Goal: Task Accomplishment & Management: Use online tool/utility

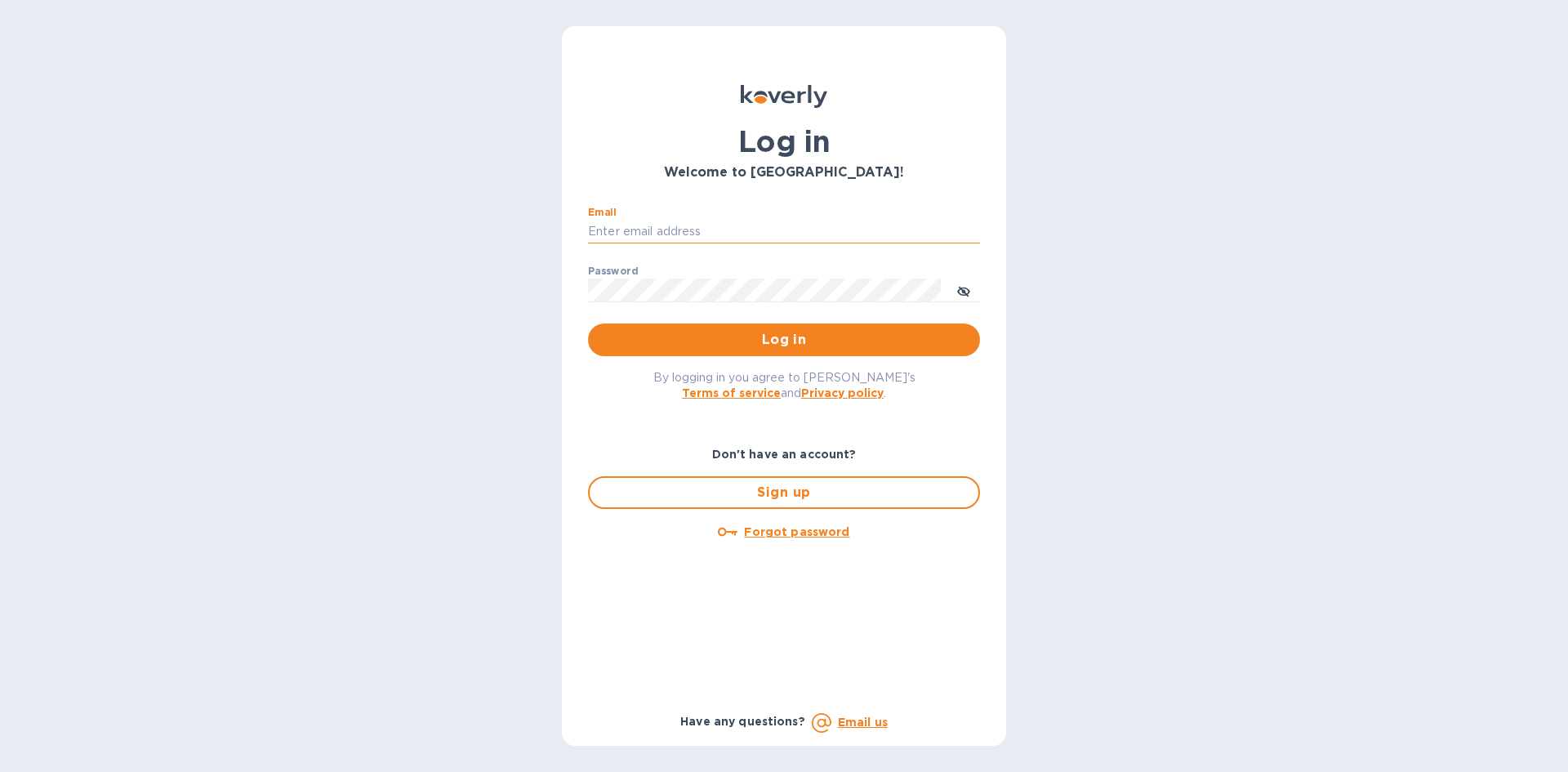
click at [699, 232] on input "Email" at bounding box center [784, 232] width 392 height 25
type input "[EMAIL_ADDRESS][DOMAIN_NAME]"
click at [588, 323] on button "Log in" at bounding box center [784, 340] width 392 height 33
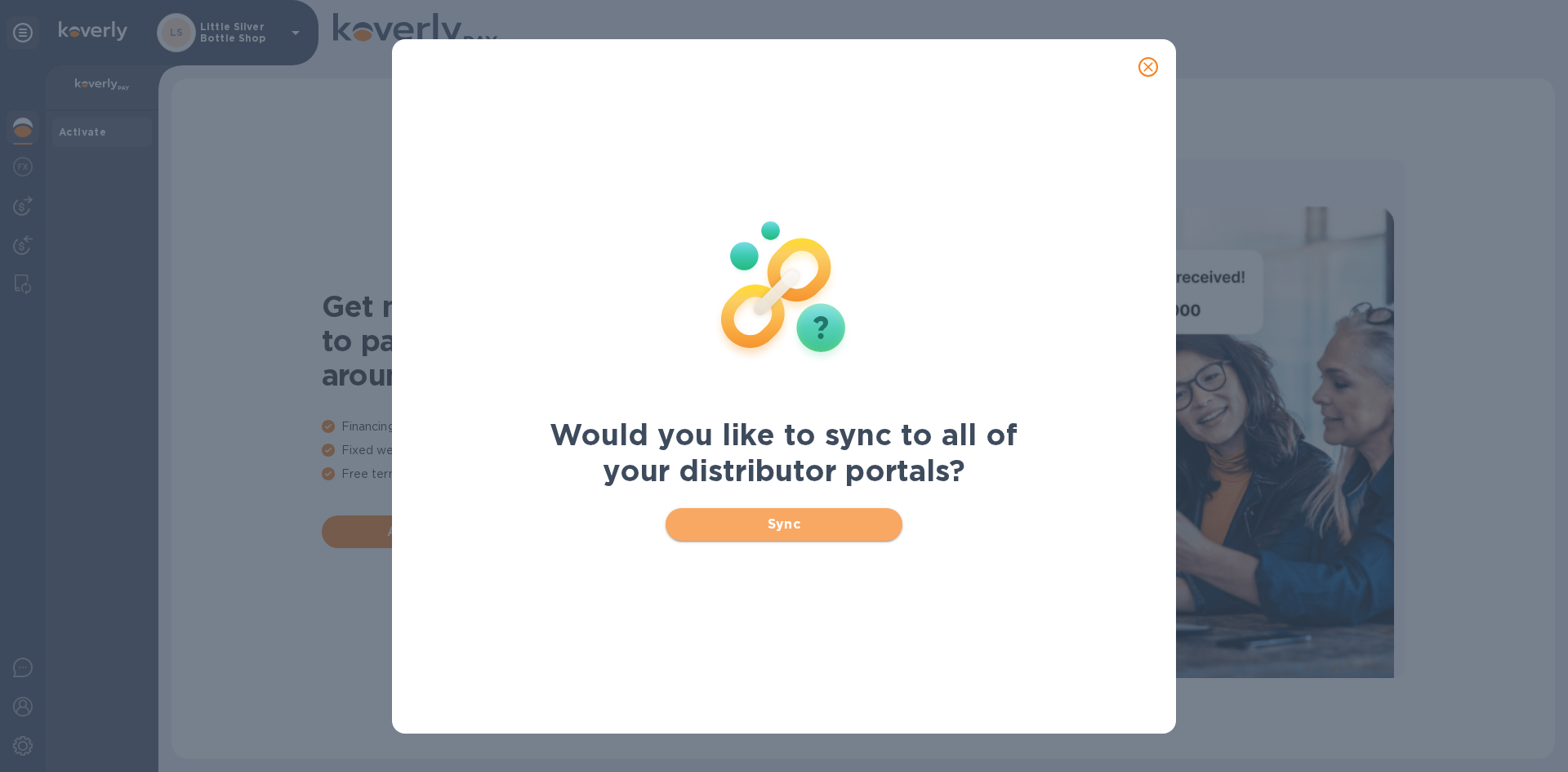
click at [755, 526] on span "Sync" at bounding box center [784, 525] width 212 height 20
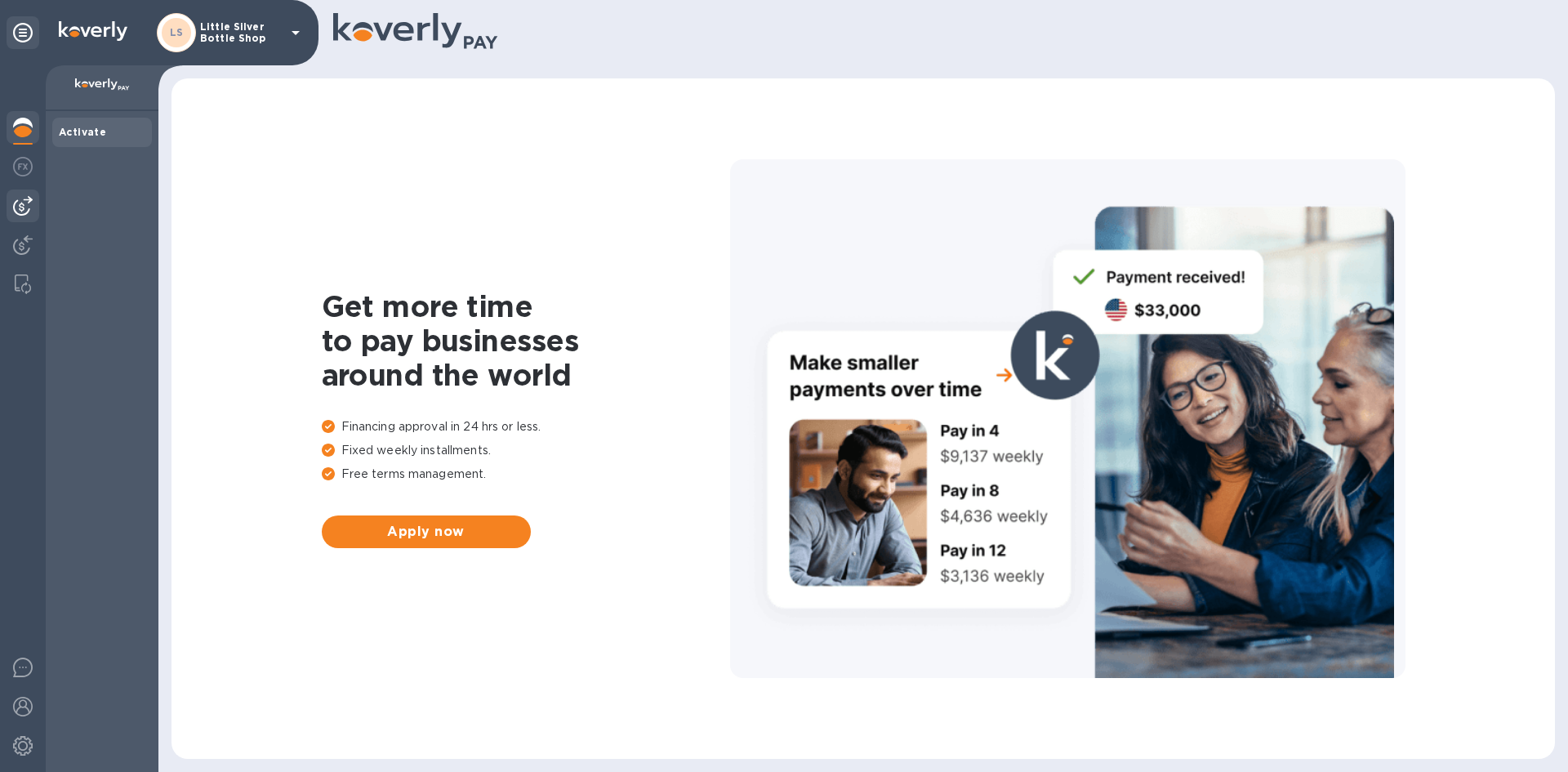
click at [21, 211] on img at bounding box center [23, 206] width 20 height 20
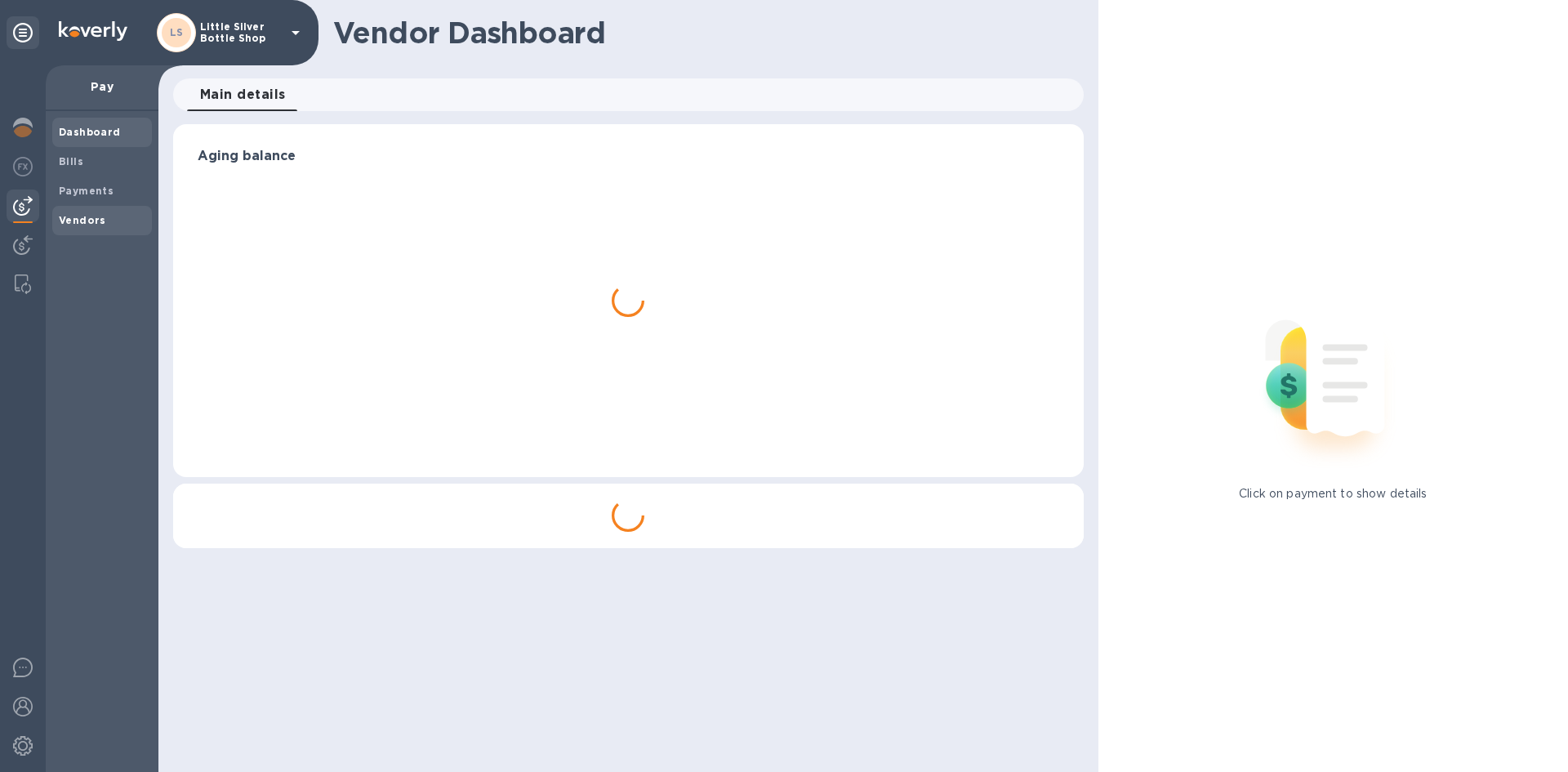
click at [82, 220] on b "Vendors" at bounding box center [82, 220] width 47 height 12
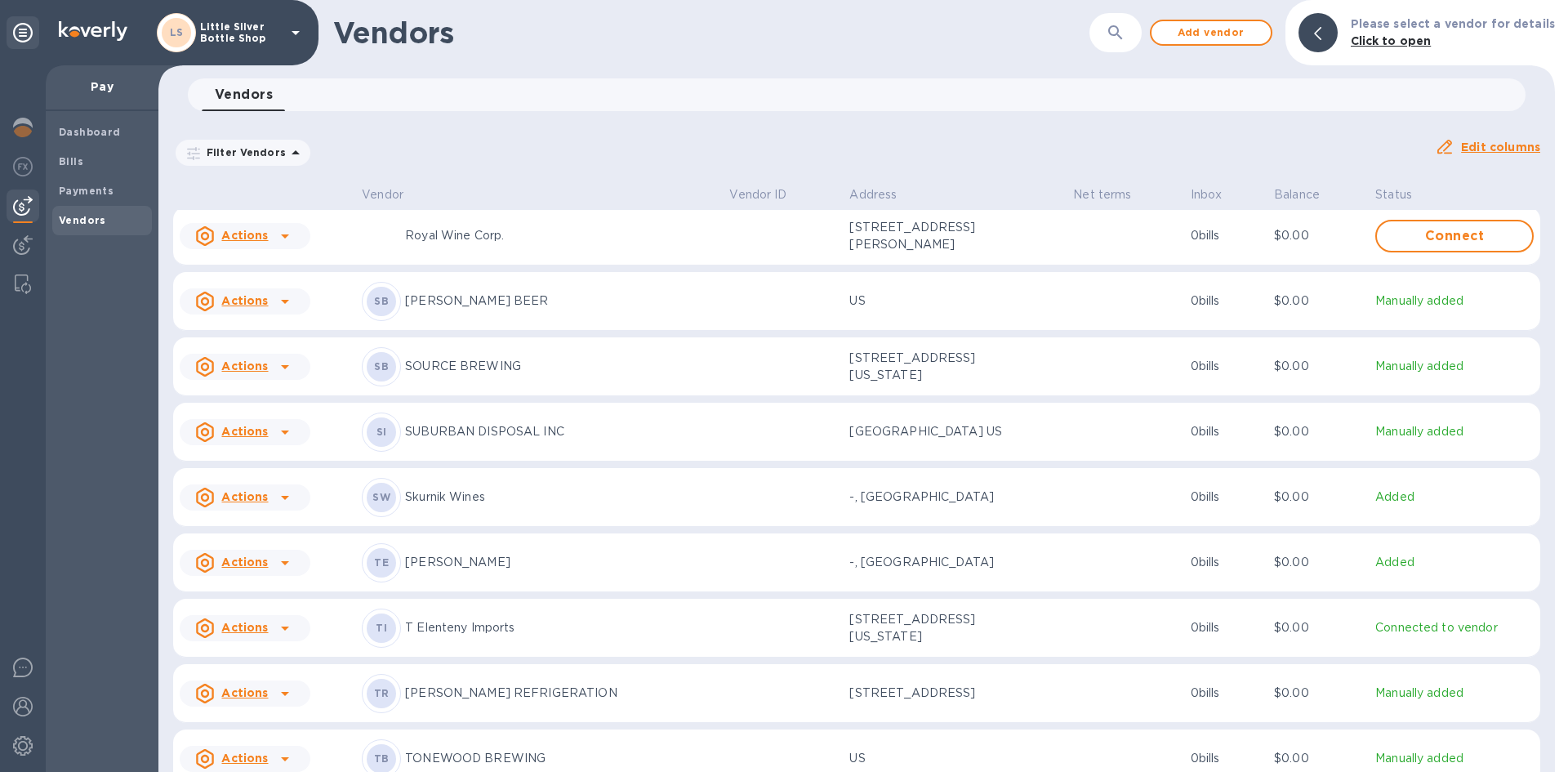
scroll to position [5537, 0]
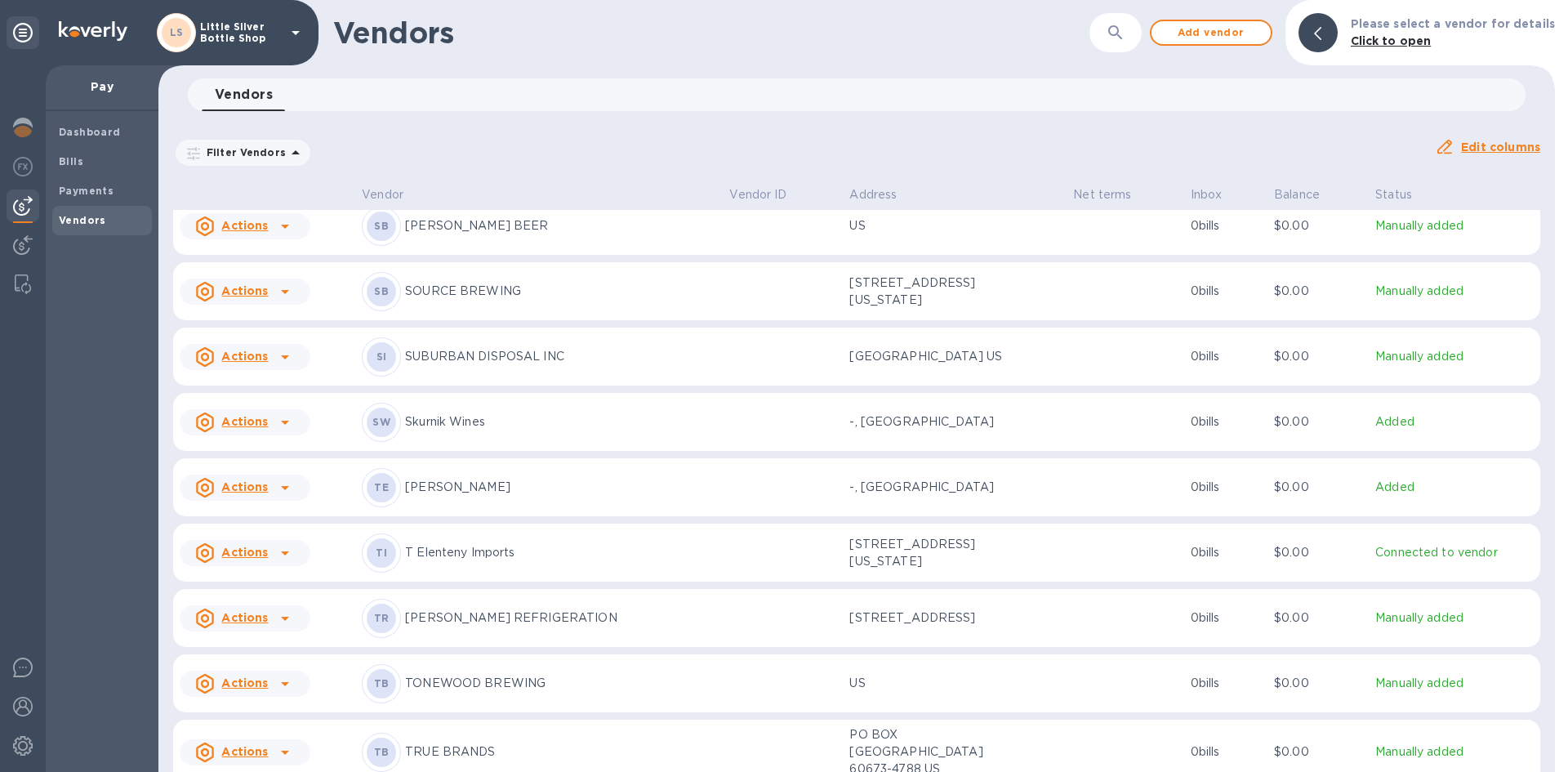
click at [451, 562] on p "T Elenteny Imports" at bounding box center [560, 553] width 311 height 17
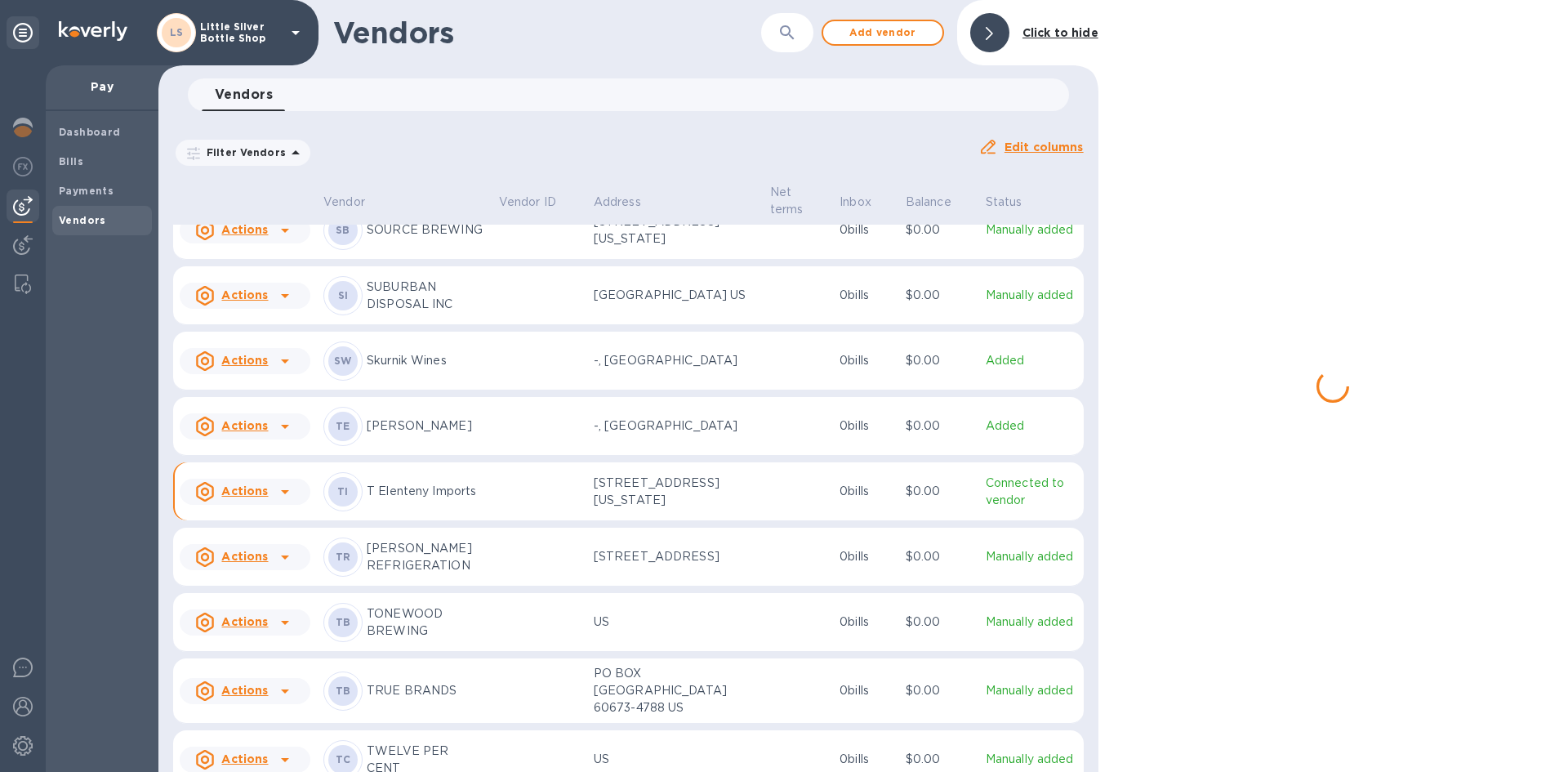
scroll to position [5635, 0]
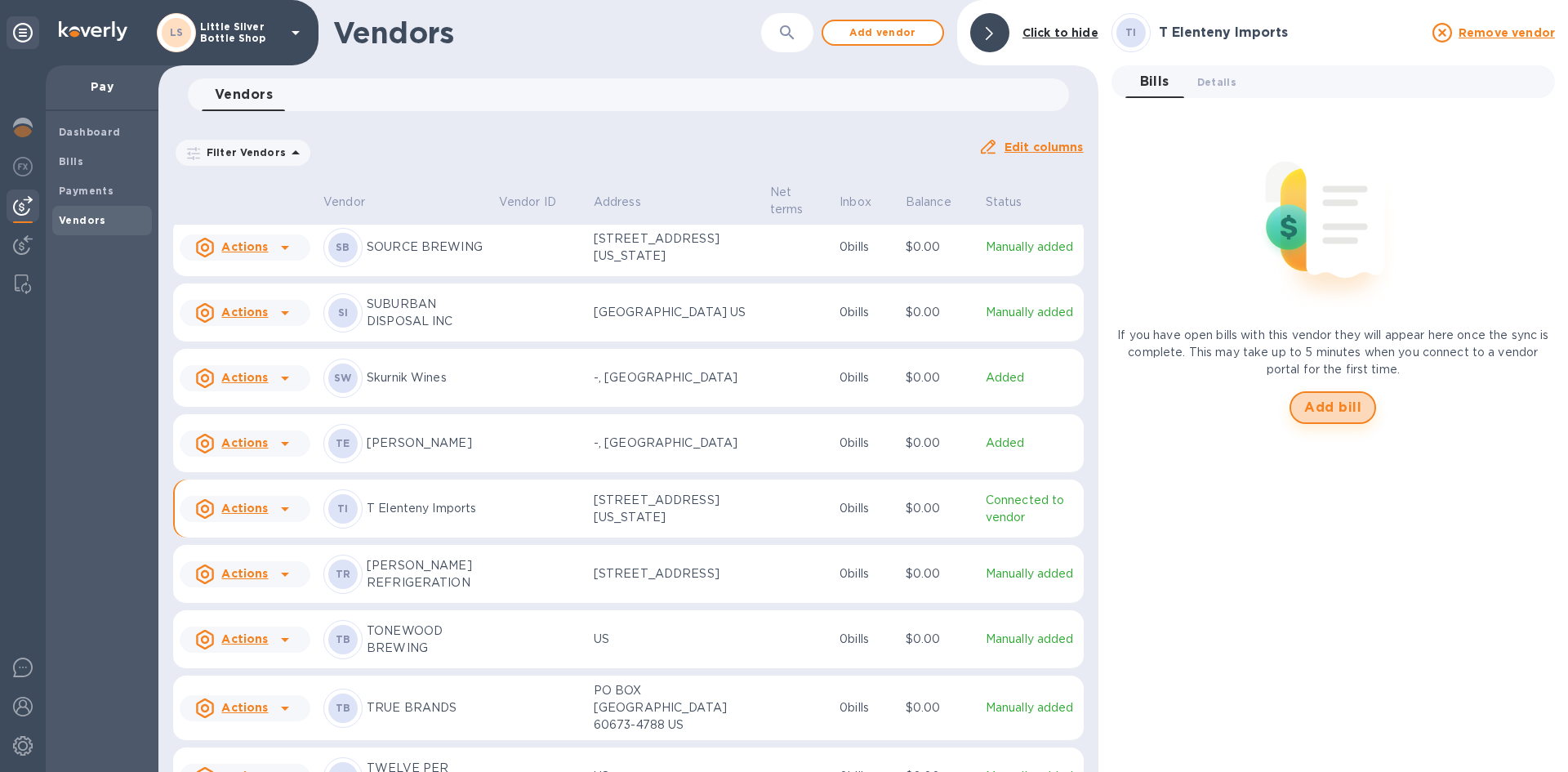
click at [1336, 406] on span "Add bill" at bounding box center [1332, 407] width 57 height 20
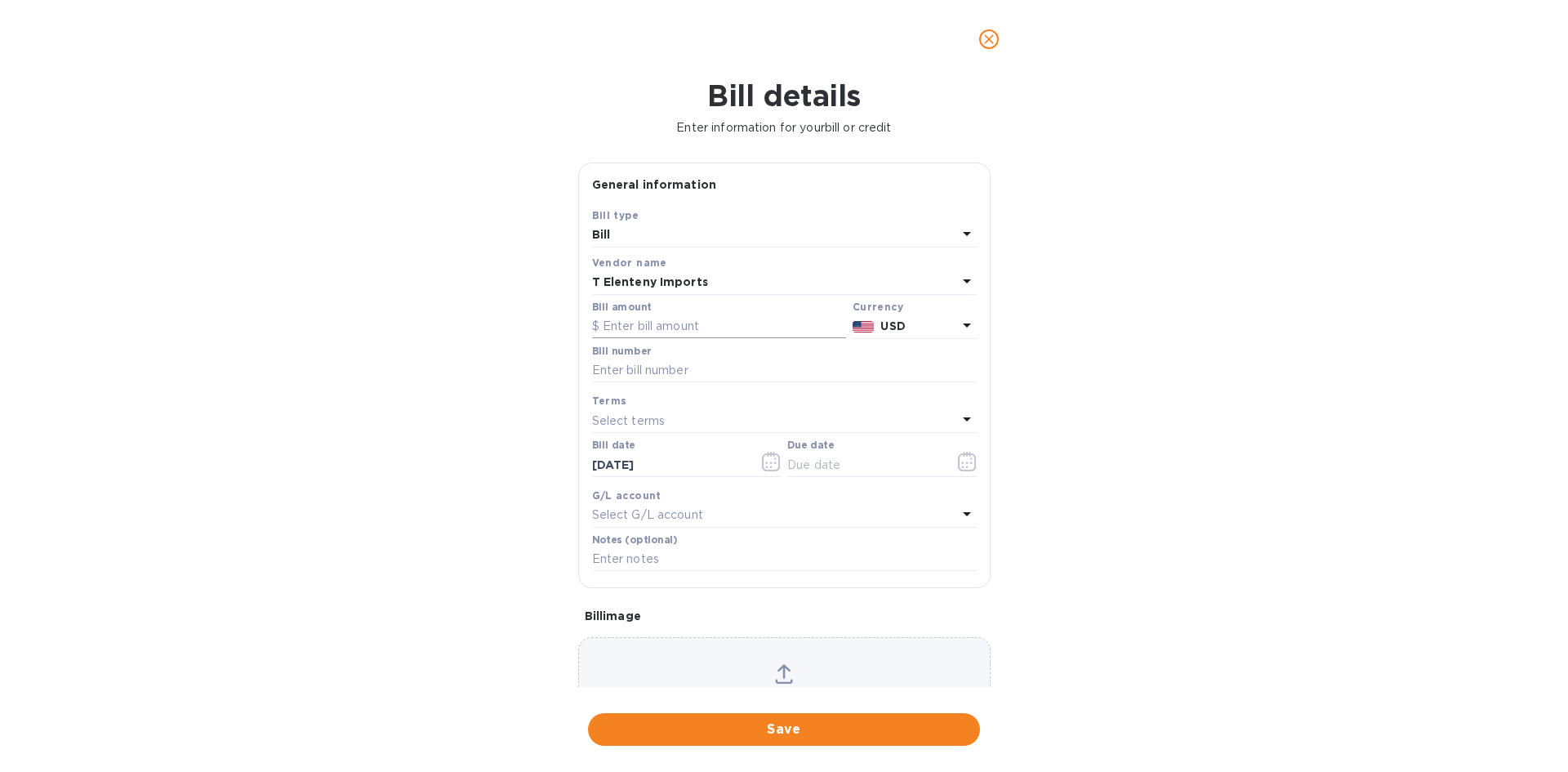
click at [655, 326] on input "text" at bounding box center [719, 327] width 254 height 25
type input "656.00"
click at [666, 371] on input "text" at bounding box center [784, 371] width 385 height 25
type input "759162"
click at [660, 420] on p "Select terms" at bounding box center [628, 421] width 73 height 17
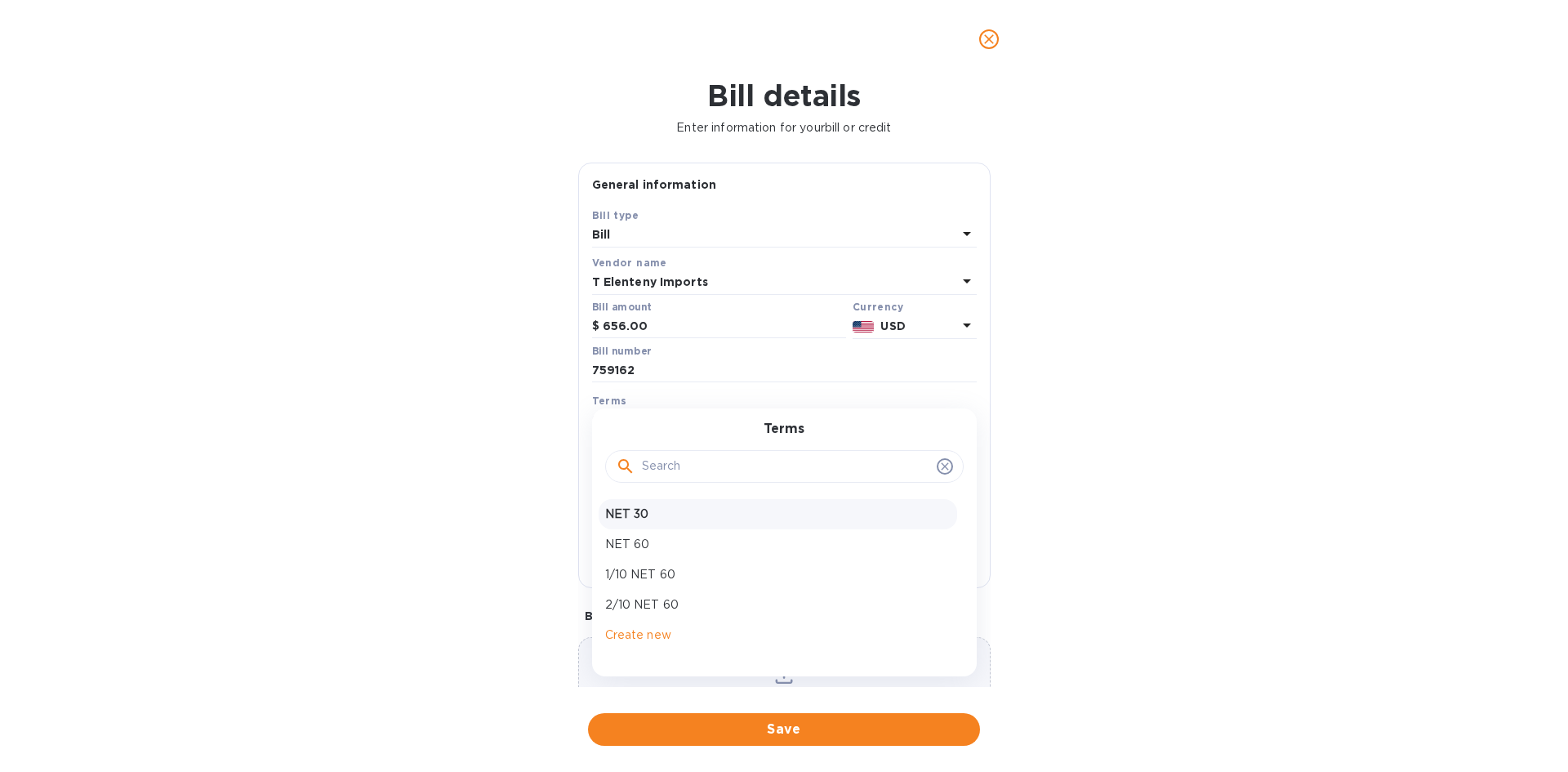
click at [651, 516] on p "NET 30" at bounding box center [777, 514] width 345 height 17
type input "09/19/2025"
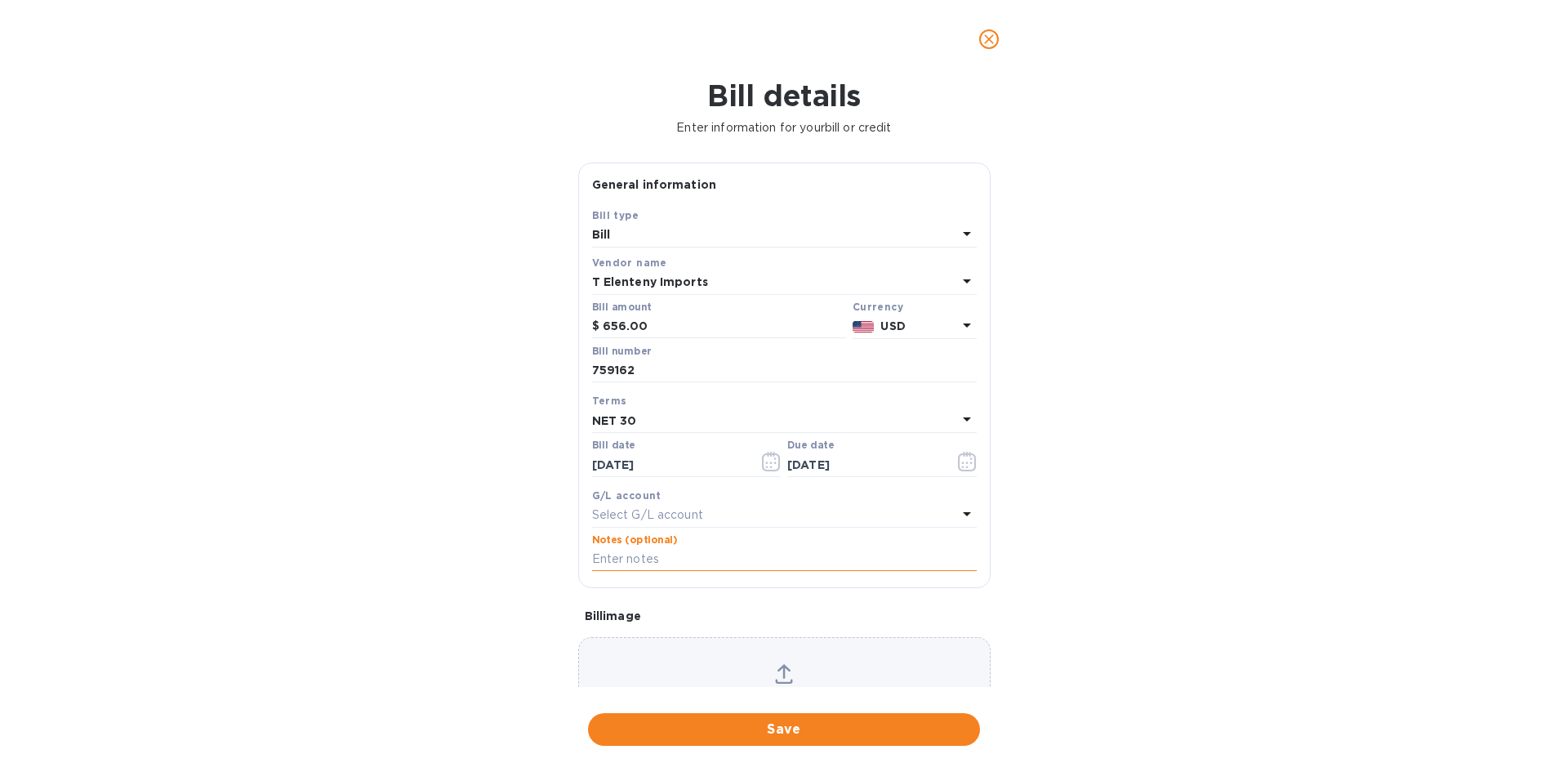
click at [654, 563] on input "text" at bounding box center [784, 560] width 385 height 25
type input "1-29812"
click at [869, 725] on span "Save" at bounding box center [784, 730] width 366 height 20
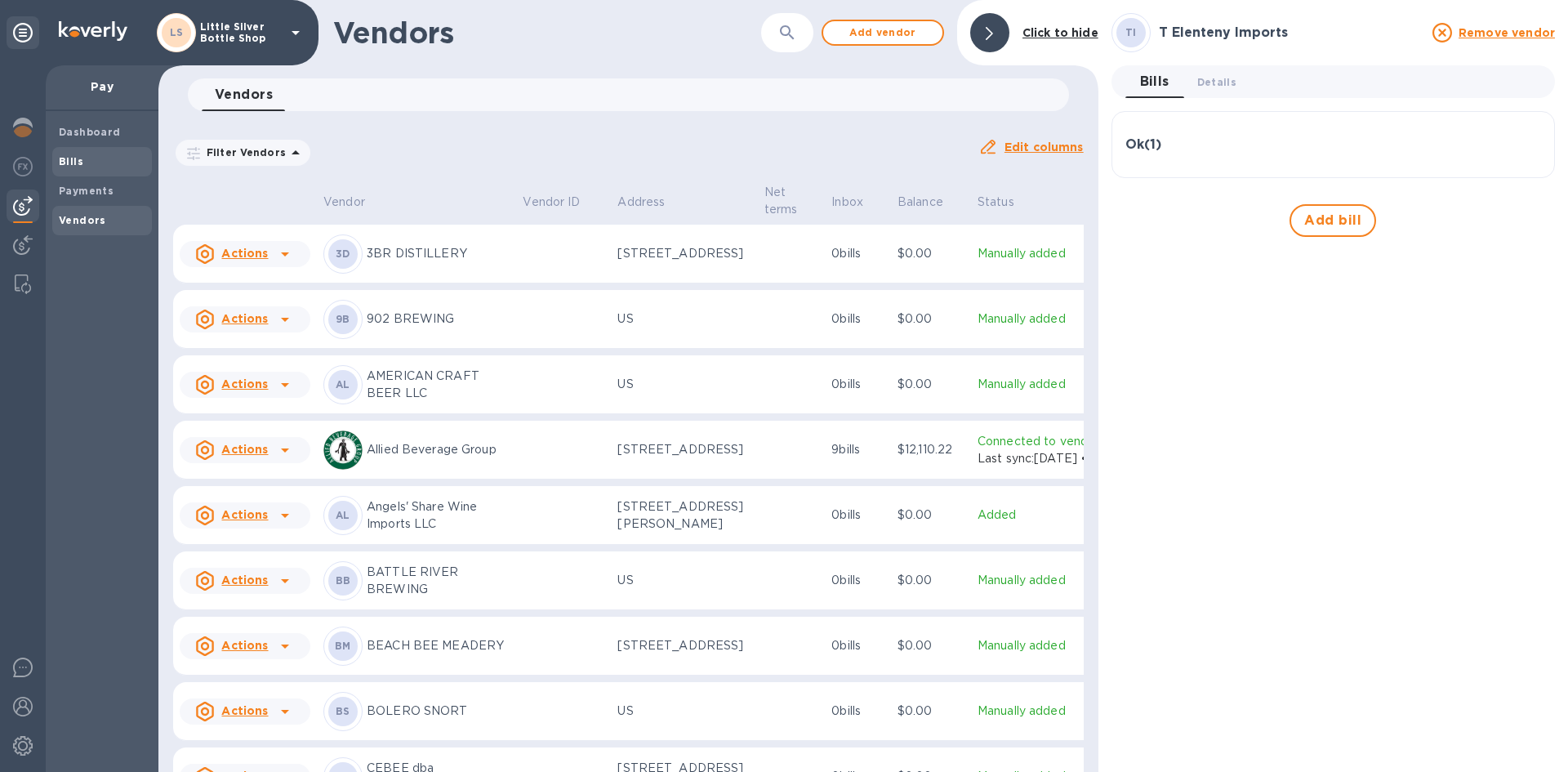
click at [92, 159] on span "Bills" at bounding box center [101, 162] width 87 height 16
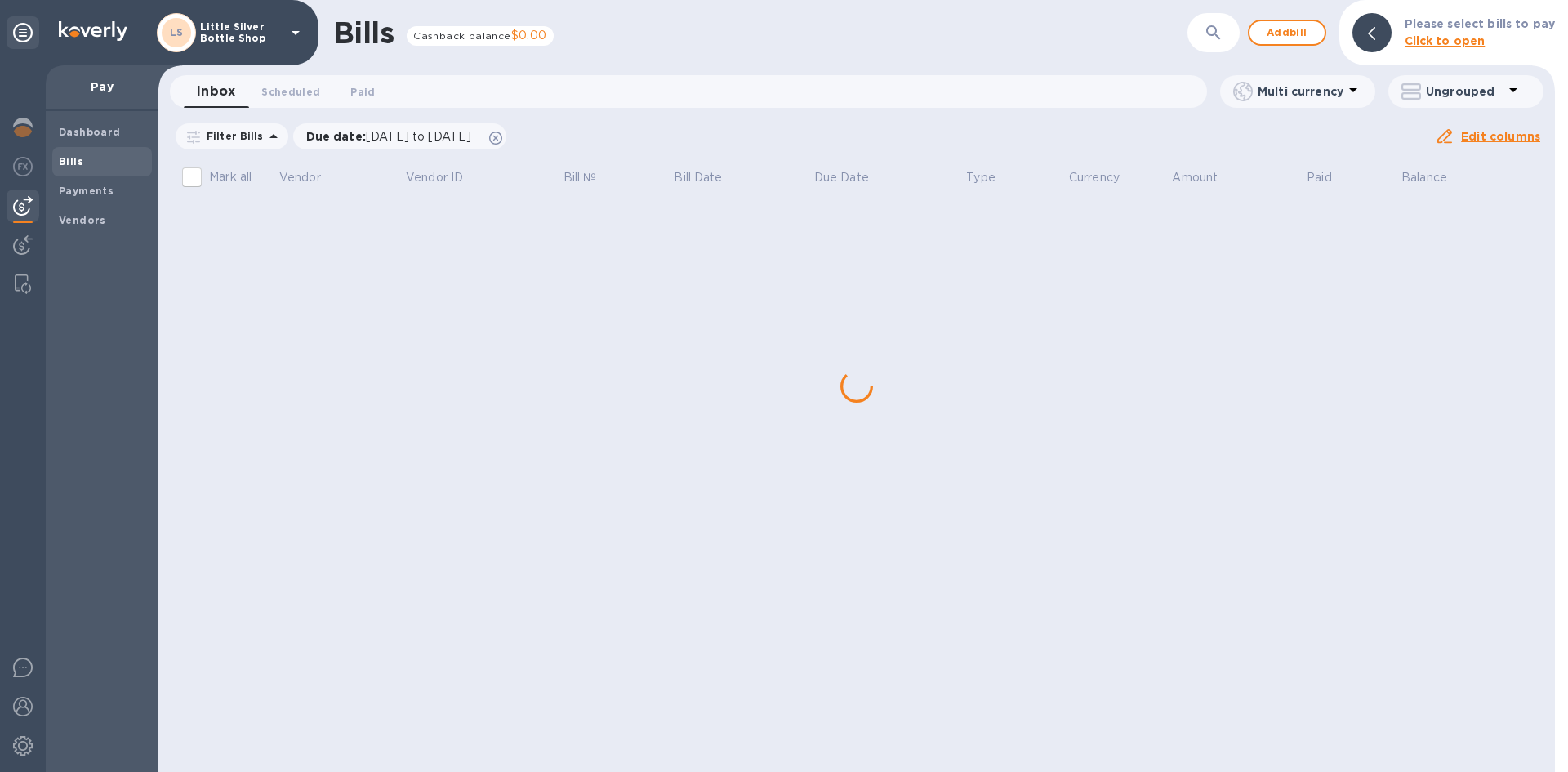
click at [275, 221] on div "Bills Cashback balance $0.00 ​ Add bill Please select bills to pay Click to ope…" at bounding box center [857, 386] width 1397 height 772
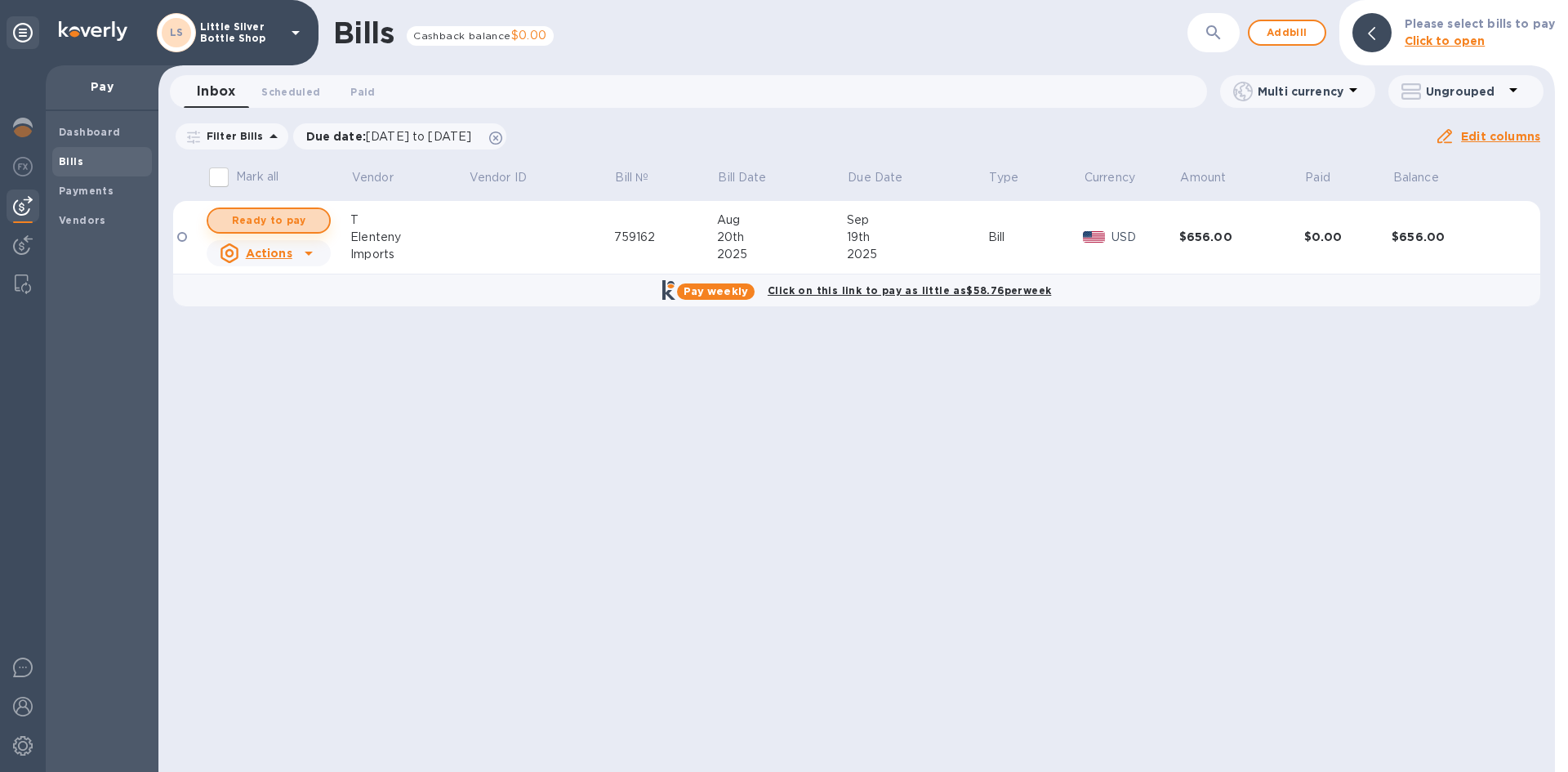
click at [275, 224] on span "Ready to pay" at bounding box center [268, 221] width 95 height 20
checkbox input "true"
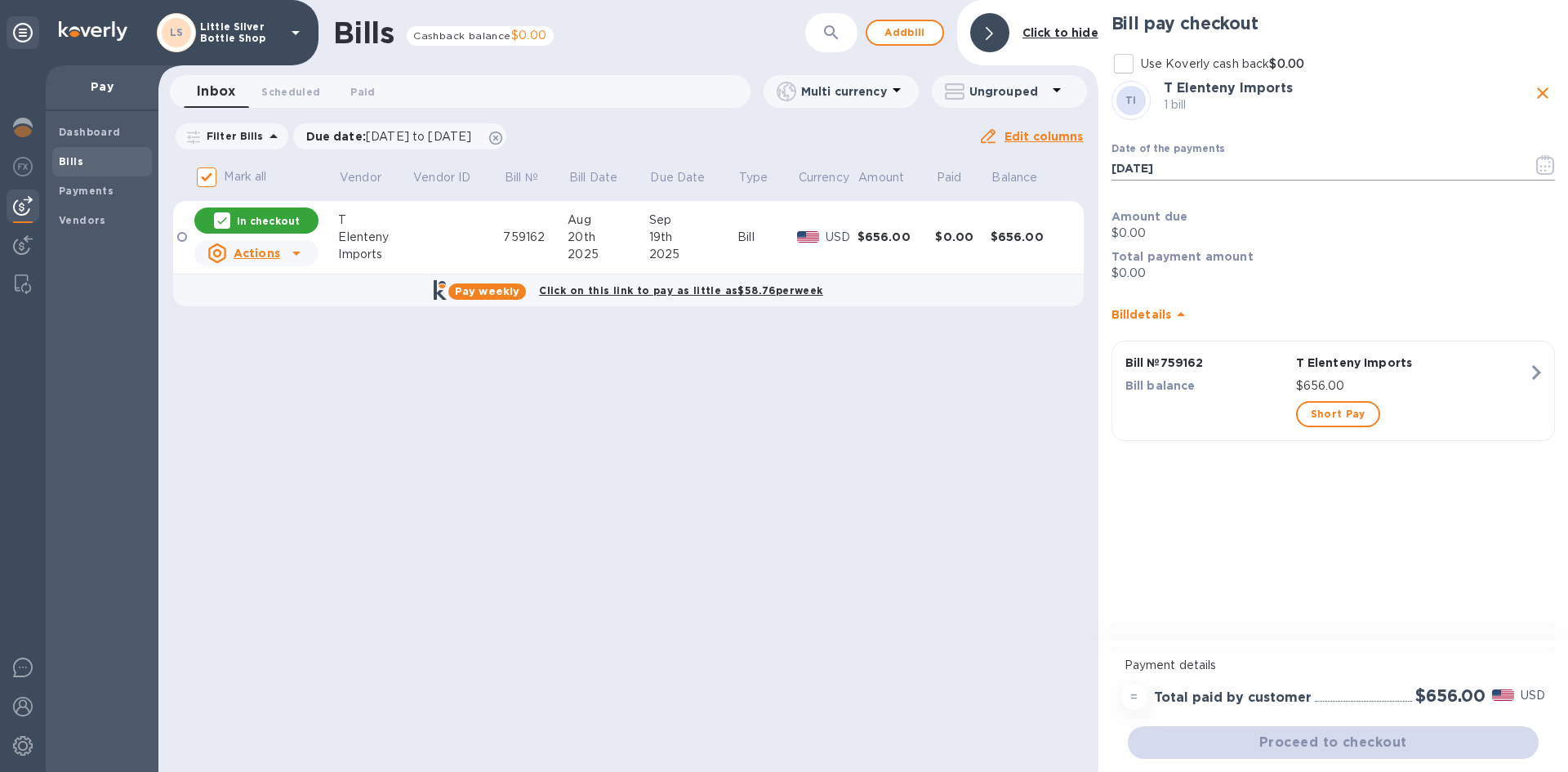
click at [1544, 169] on icon "button" at bounding box center [1545, 165] width 19 height 20
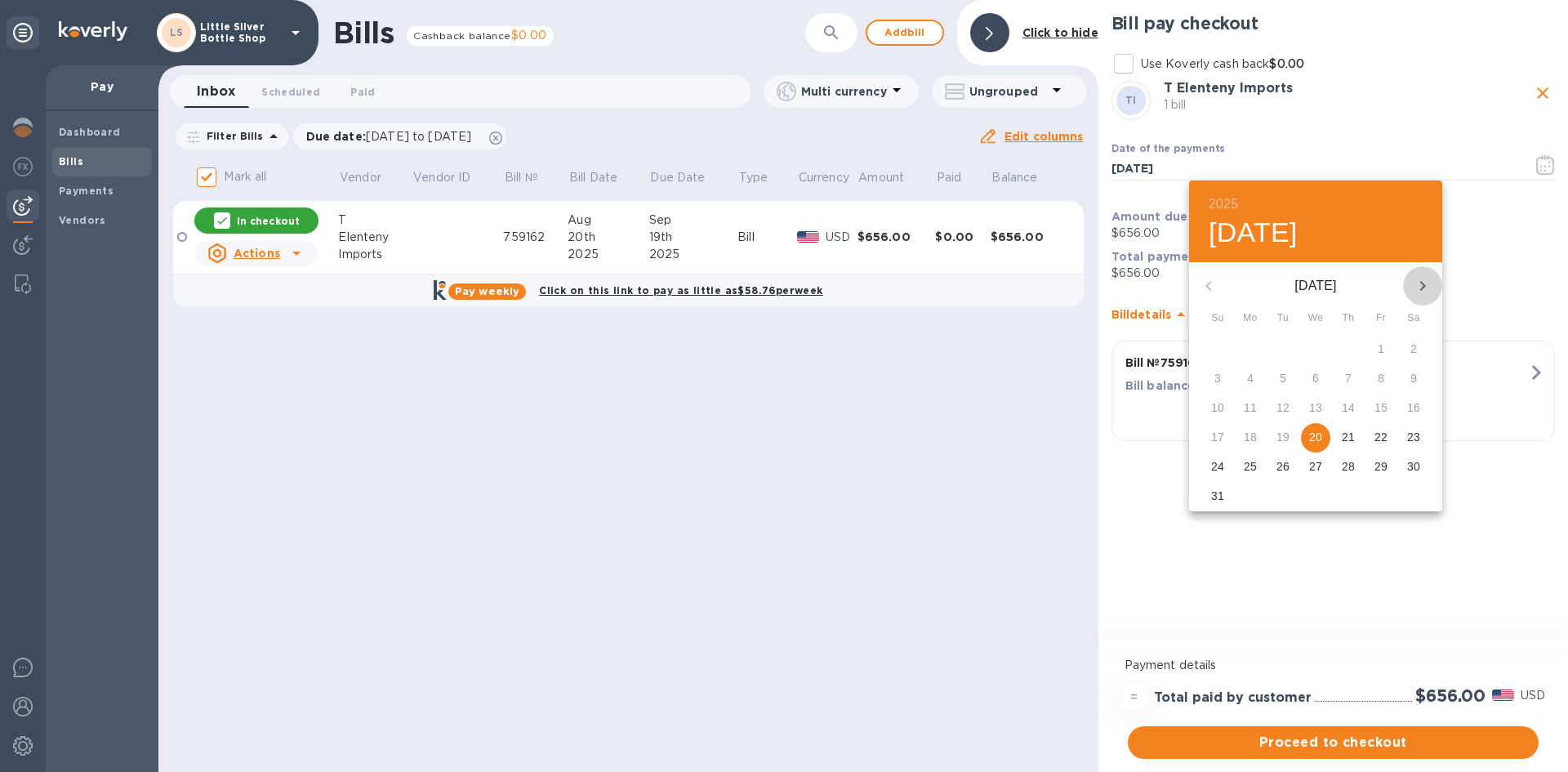
click at [1424, 285] on icon "button" at bounding box center [1423, 286] width 6 height 10
click at [1319, 379] on p "10" at bounding box center [1316, 379] width 13 height 16
type input "09/10/2025"
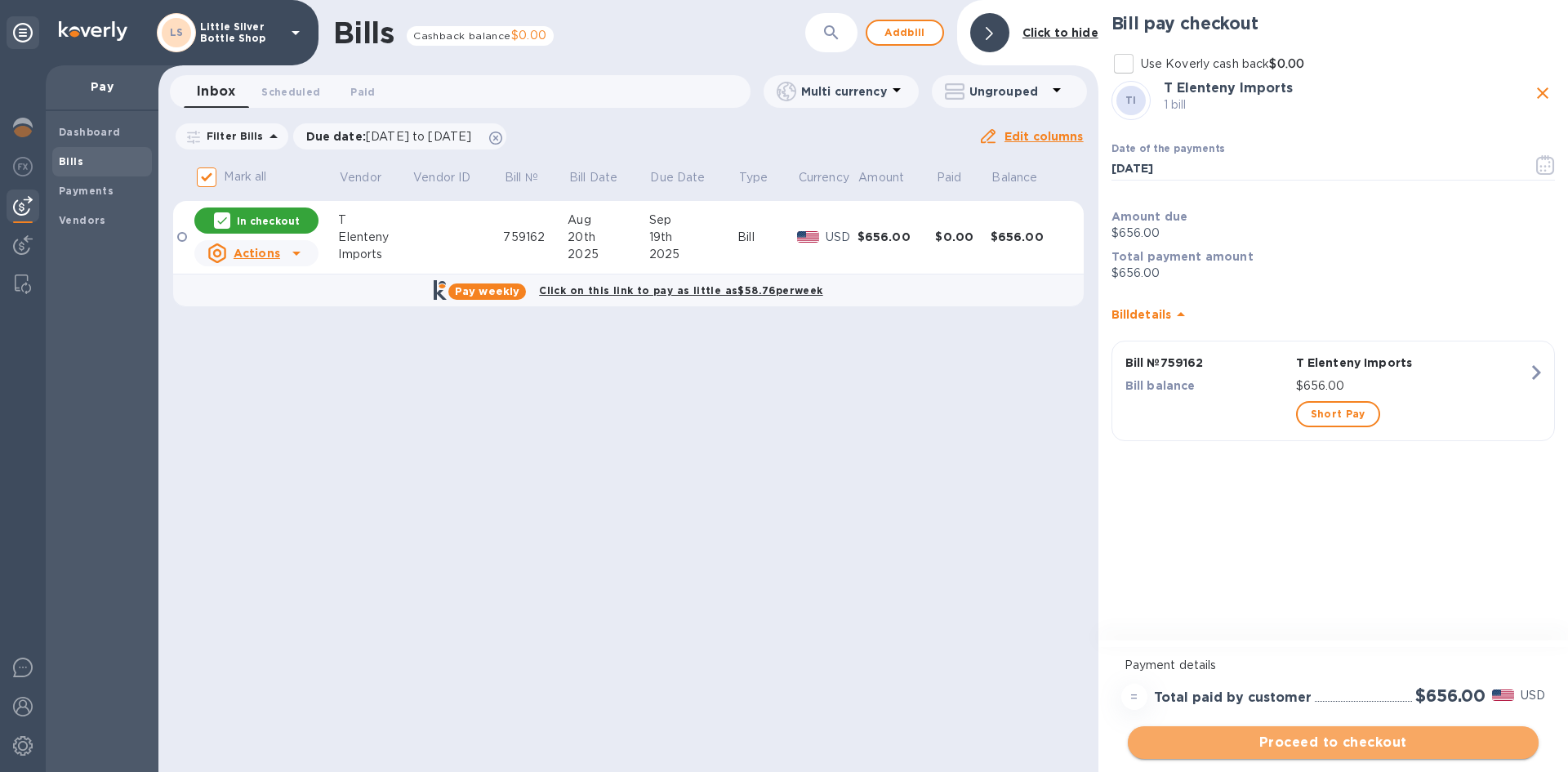
click at [1430, 741] on span "Proceed to checkout" at bounding box center [1333, 743] width 385 height 20
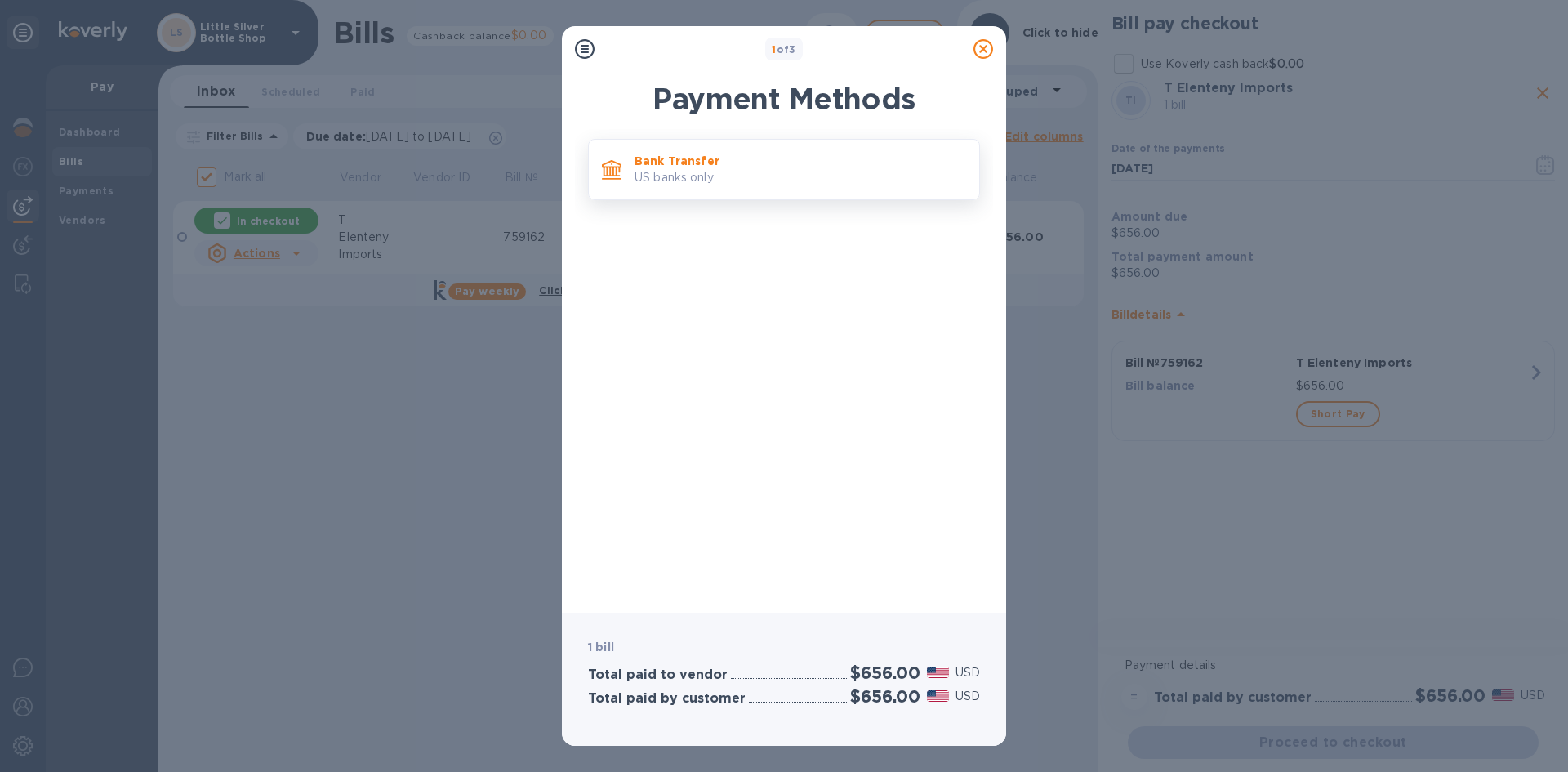
click at [841, 181] on p "US banks only." at bounding box center [800, 177] width 331 height 17
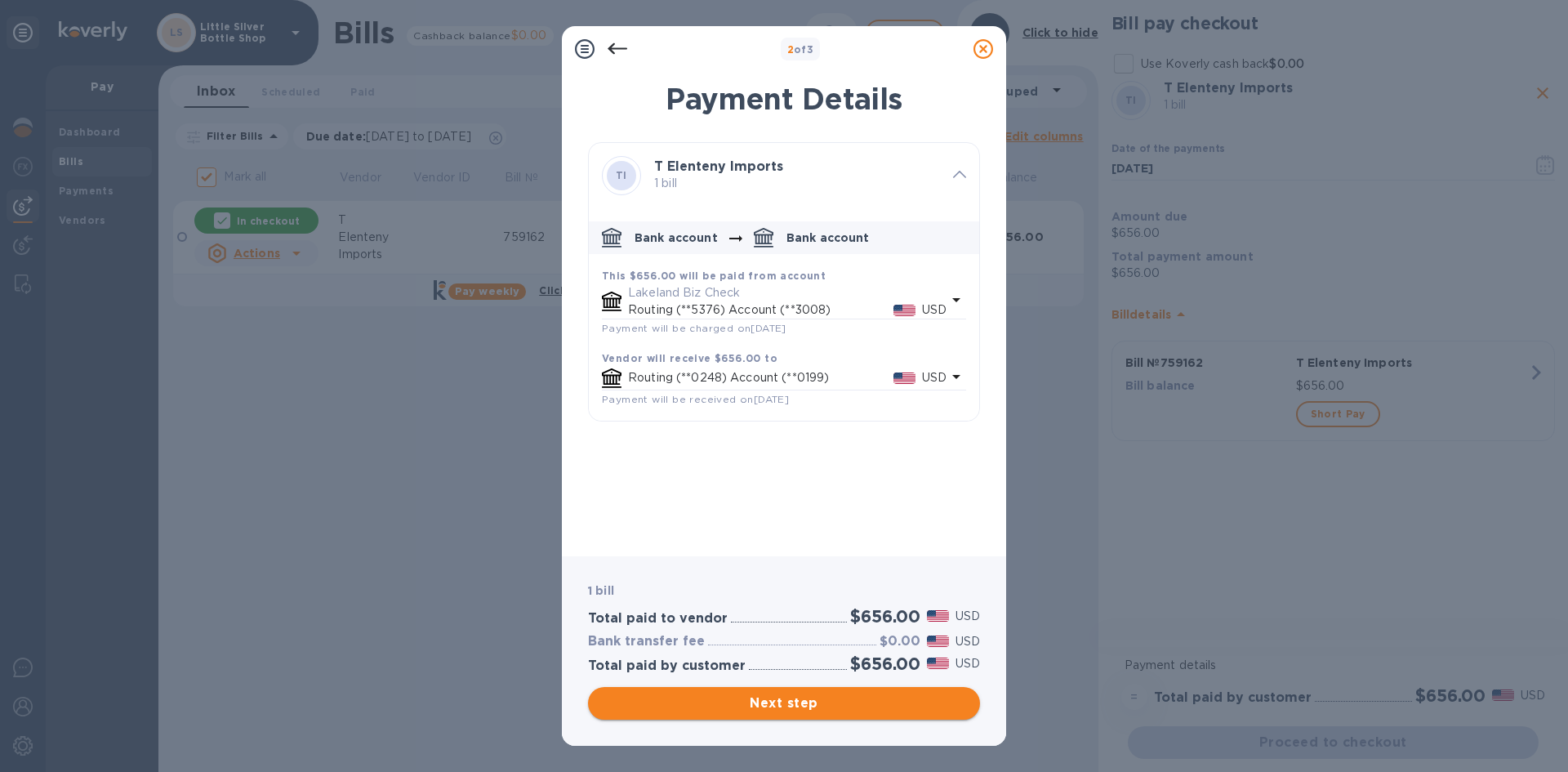
click at [908, 707] on span "Next step" at bounding box center [784, 704] width 366 height 20
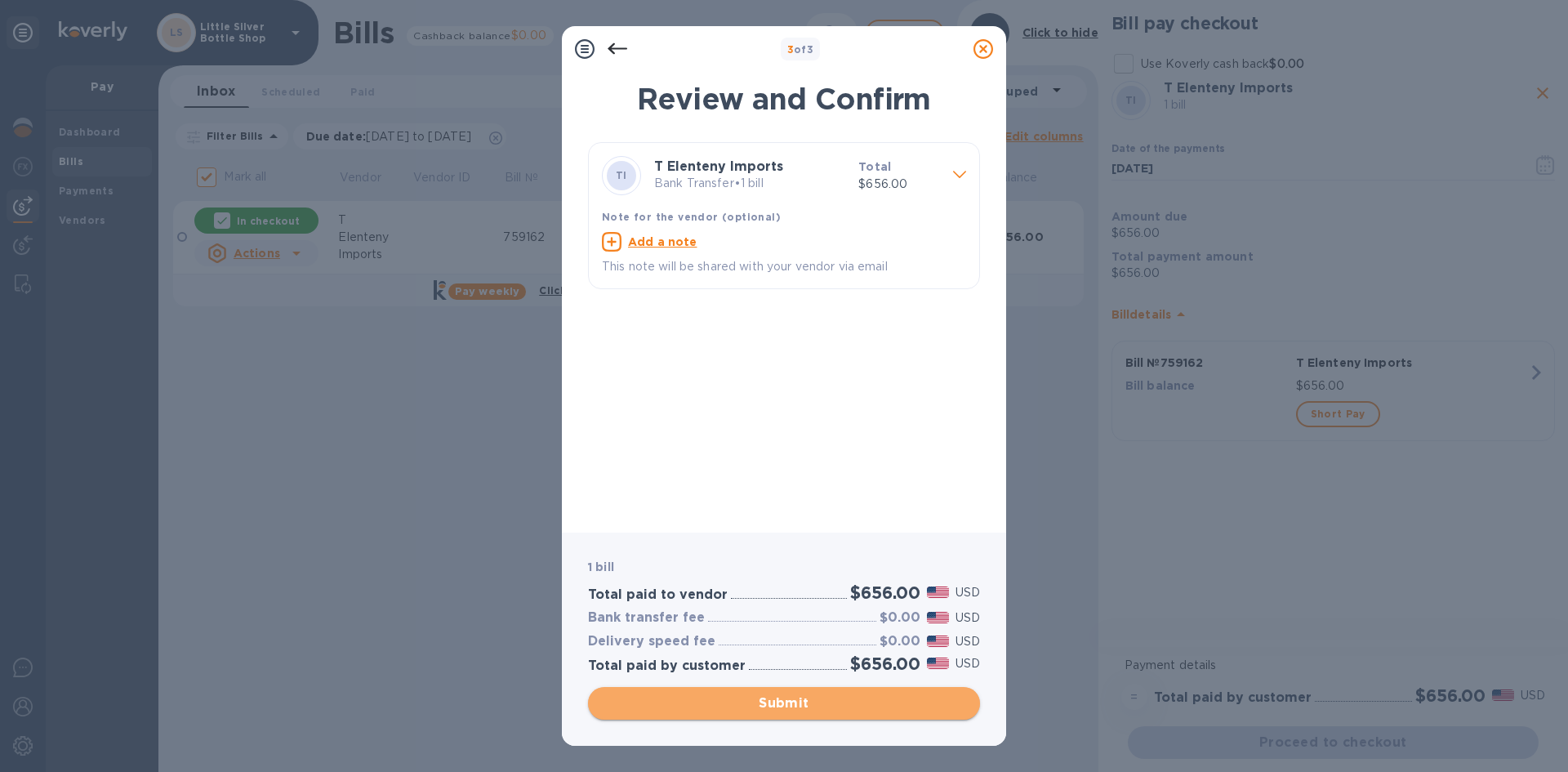
click at [908, 707] on span "Submit" at bounding box center [784, 704] width 366 height 20
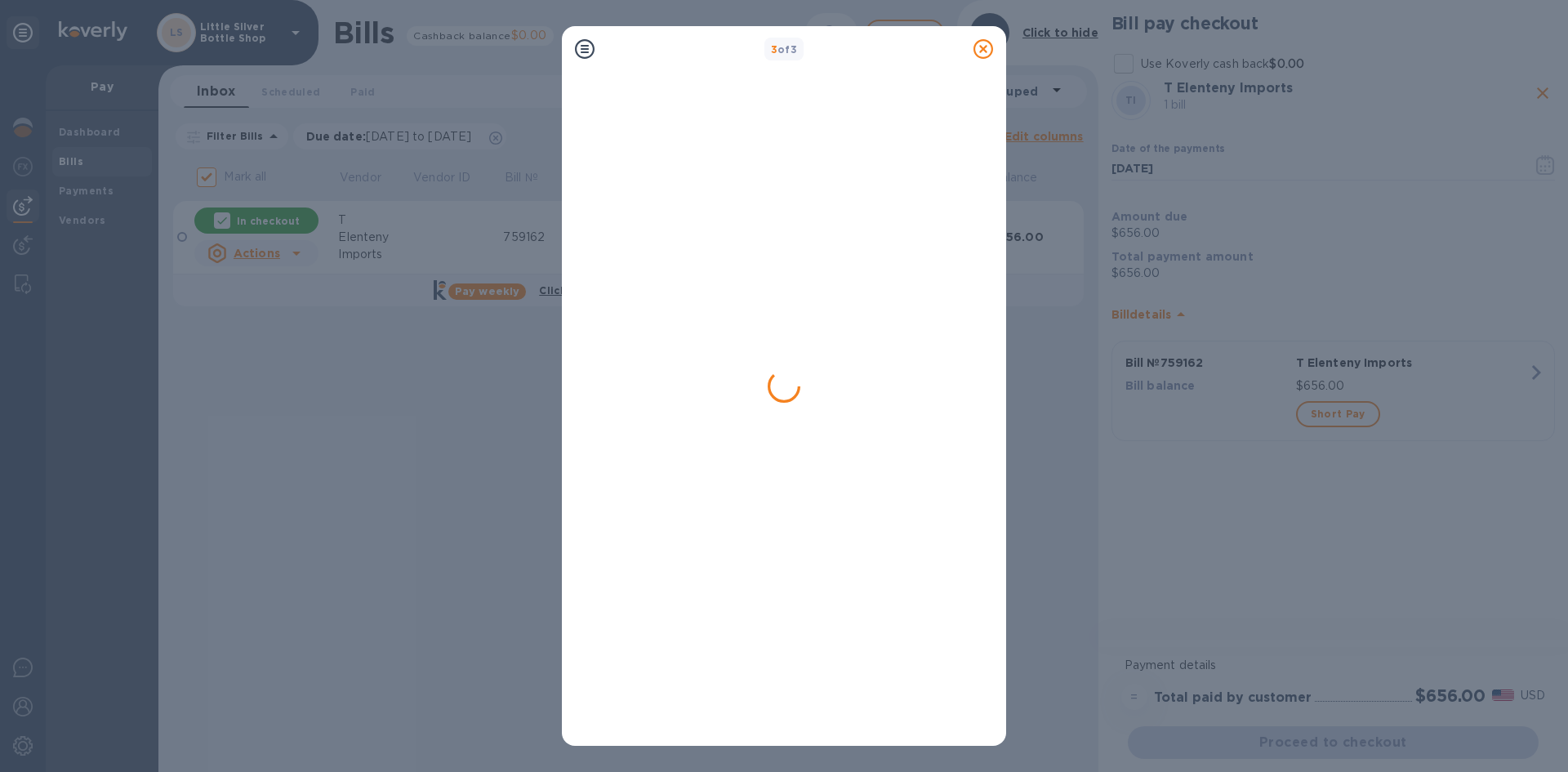
checkbox input "false"
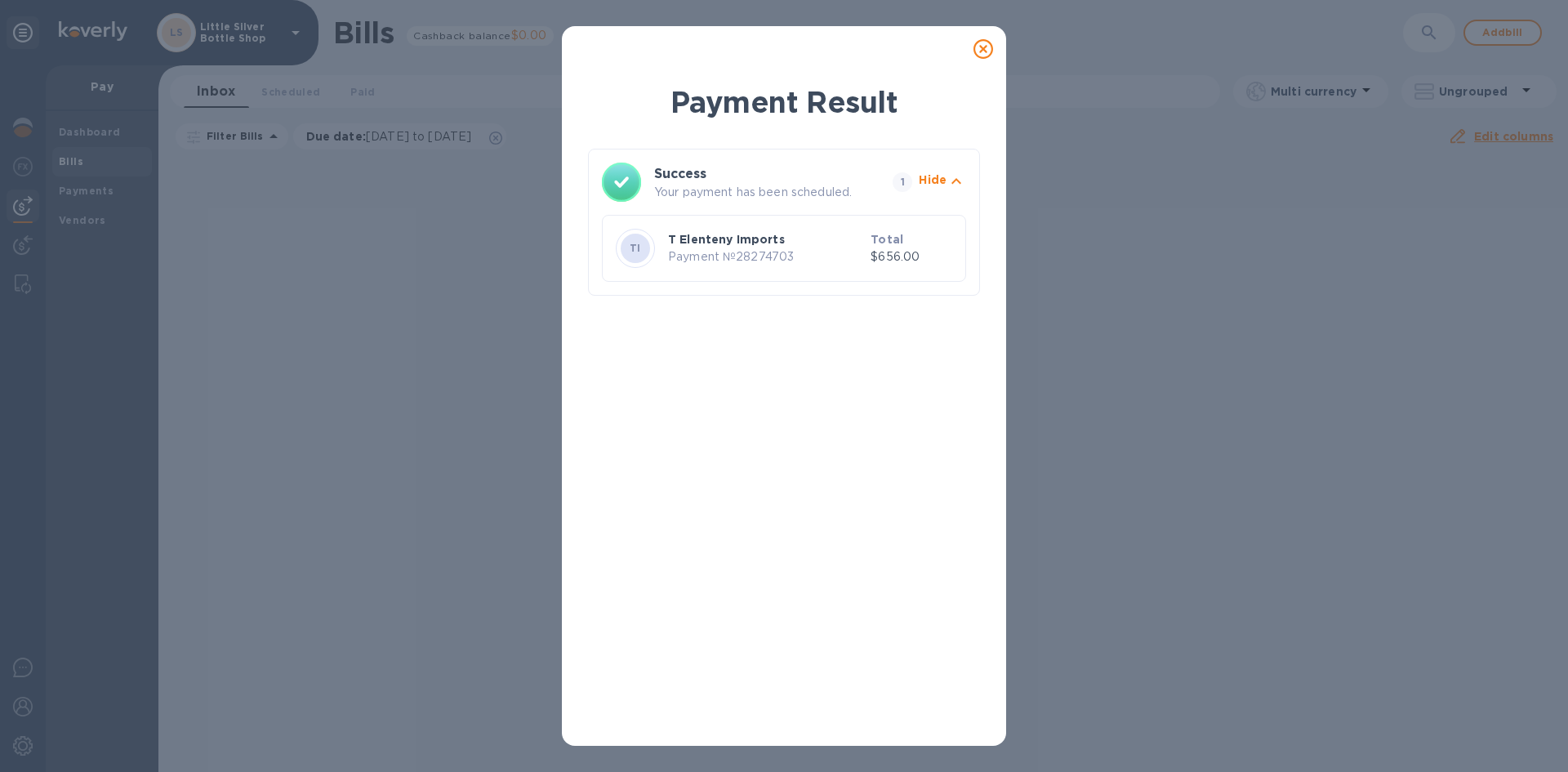
click at [984, 51] on icon at bounding box center [984, 49] width 20 height 20
